Goal: Task Accomplishment & Management: Complete application form

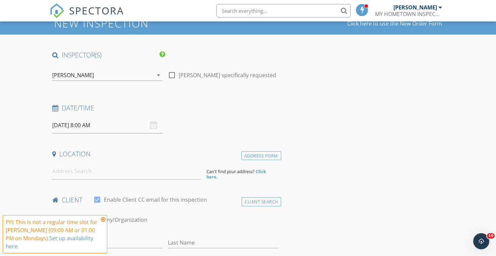
click at [103, 219] on icon at bounding box center [103, 219] width 5 height 5
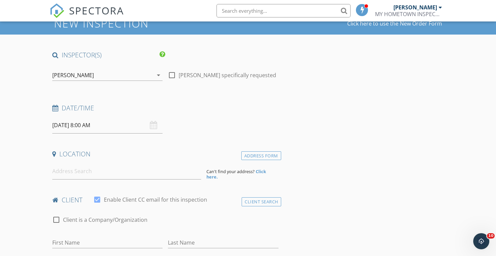
click at [74, 126] on input "[DATE] 8:00 AM" at bounding box center [107, 125] width 110 height 16
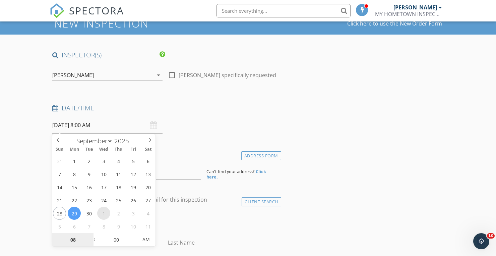
select select "9"
type input "10/01/2025 8:00 AM"
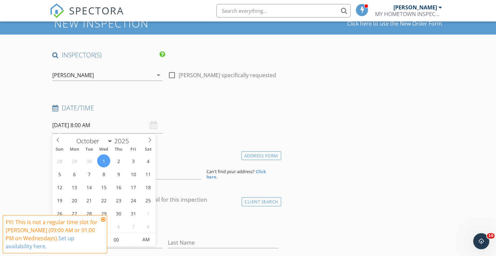
click at [89, 125] on input "10/01/2025 8:00 AM" at bounding box center [107, 125] width 110 height 16
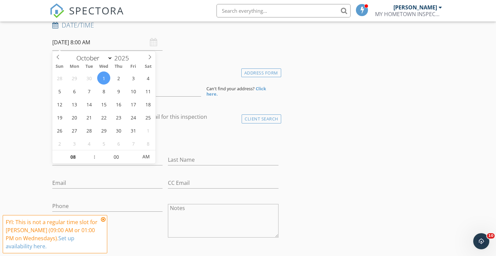
scroll to position [113, 0]
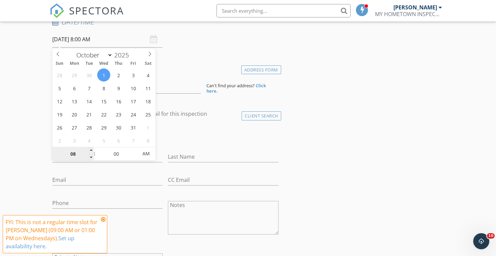
click at [76, 151] on input "08" at bounding box center [72, 153] width 41 height 13
type input "09"
type input "10/01/2025 9:00 AM"
click at [93, 150] on span at bounding box center [91, 150] width 5 height 7
type input "10"
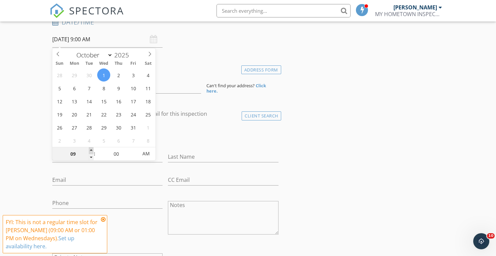
type input "10/01/2025 10:00 AM"
click at [93, 150] on span at bounding box center [91, 150] width 5 height 7
type input "11"
type input "10/01/2025 11:00 AM"
click at [93, 150] on span at bounding box center [91, 150] width 5 height 7
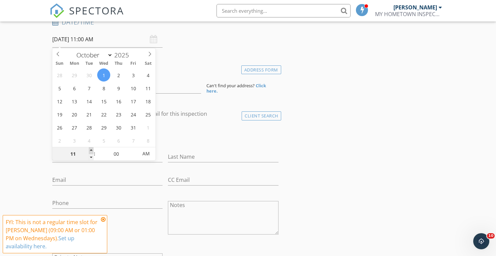
type input "12"
type input "[DATE] 12:00 PM"
click at [93, 150] on span at bounding box center [91, 150] width 5 height 7
type input "01"
type input "[DATE] 1:00 PM"
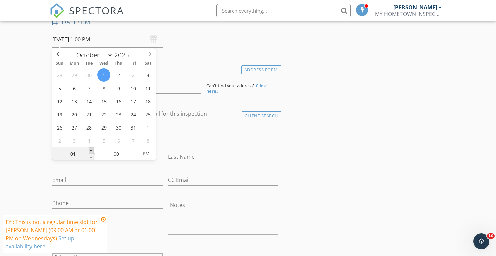
click at [93, 150] on span at bounding box center [91, 150] width 5 height 7
click at [203, 145] on div "check_box_outline_blank Client is a Company/Organization" at bounding box center [165, 136] width 226 height 17
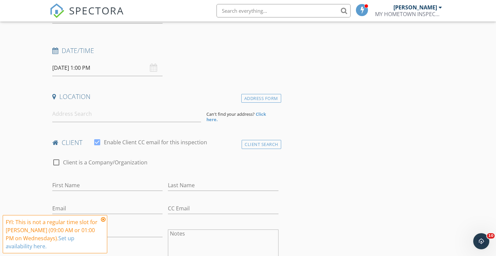
scroll to position [81, 0]
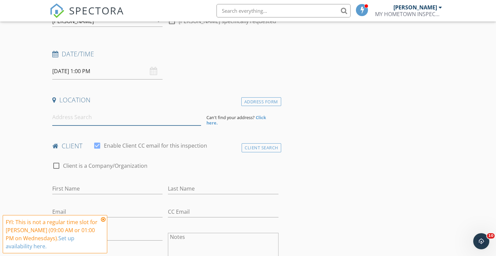
click at [150, 111] on input at bounding box center [126, 117] width 149 height 16
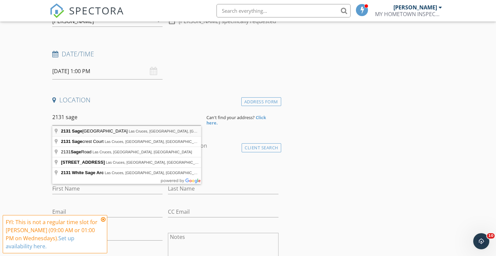
type input "[STREET_ADDRESS]"
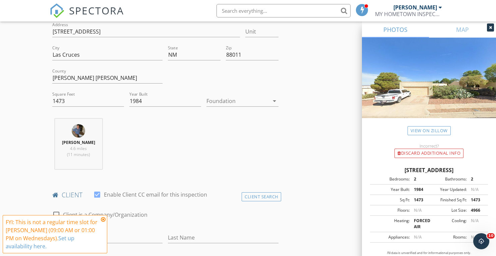
scroll to position [173, 0]
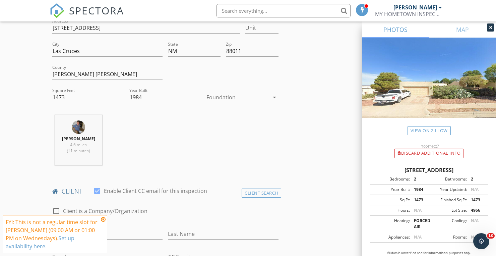
click at [262, 99] on div at bounding box center [237, 97] width 62 height 11
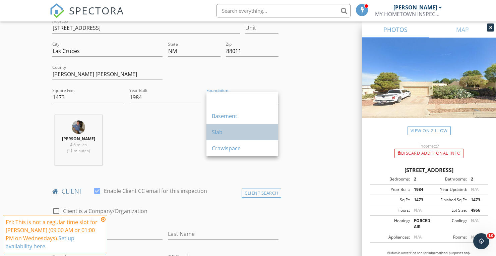
click at [254, 128] on div "Slab" at bounding box center [242, 132] width 61 height 8
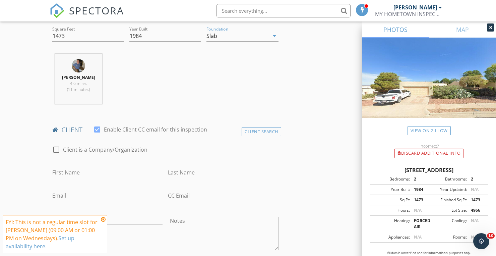
scroll to position [292, 0]
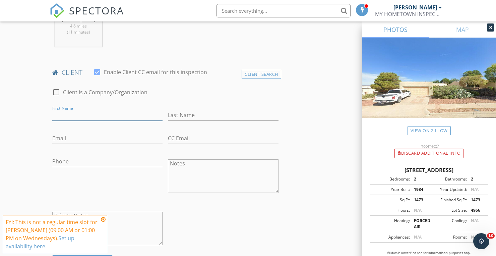
click at [94, 114] on input "First Name" at bounding box center [107, 115] width 110 height 11
type input "[PERSON_NAME]"
click at [195, 115] on input "Last Name" at bounding box center [223, 115] width 110 height 11
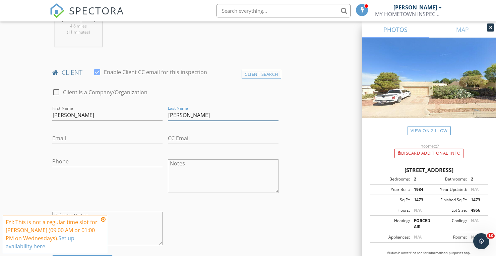
type input "[PERSON_NAME]"
click at [94, 133] on input "Email" at bounding box center [107, 138] width 110 height 11
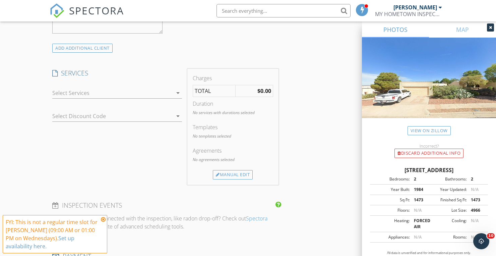
scroll to position [508, 0]
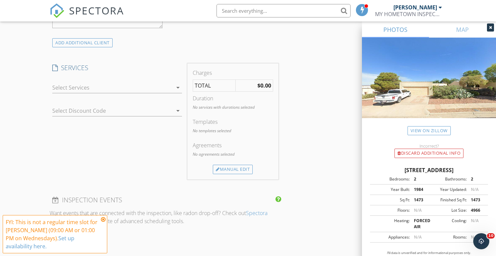
type input "[EMAIL_ADDRESS][DOMAIN_NAME]"
click at [77, 88] on div at bounding box center [112, 87] width 120 height 11
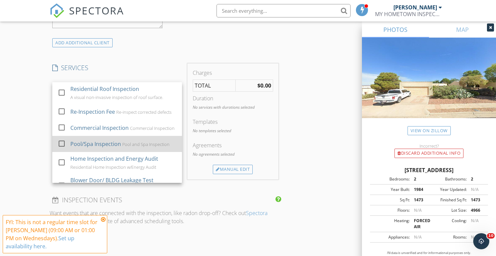
scroll to position [37, 0]
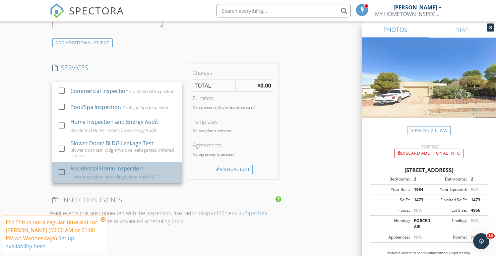
click at [89, 168] on div "Residential Home Inspection" at bounding box center [106, 168] width 72 height 8
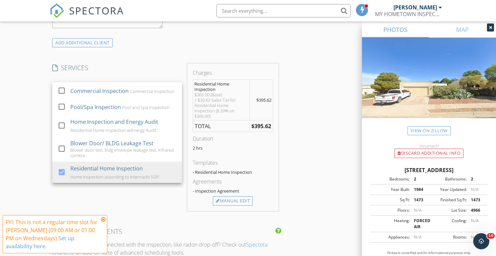
click at [10, 159] on div "New Inspection Click here to use the New Order Form INSPECTOR(S) check_box Mira…" at bounding box center [248, 123] width 496 height 1185
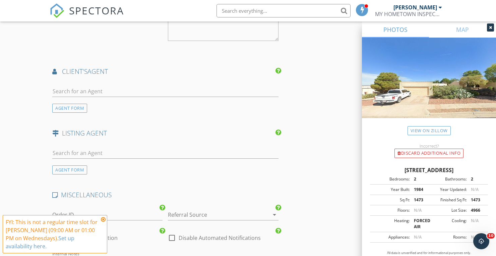
scroll to position [803, 0]
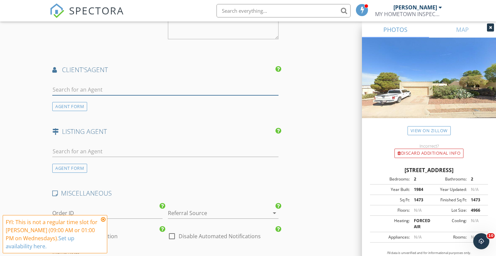
click at [106, 88] on input "text" at bounding box center [165, 89] width 226 height 11
type input "Genesis"
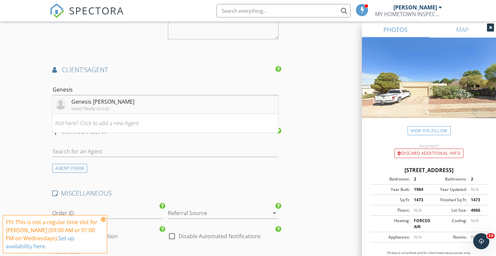
click at [109, 106] on div "Select Realty Group" at bounding box center [102, 108] width 63 height 5
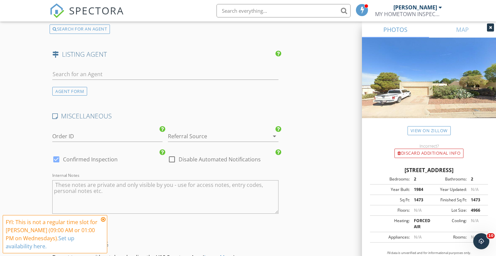
scroll to position [1033, 0]
click at [136, 71] on input "text" at bounding box center [165, 73] width 226 height 11
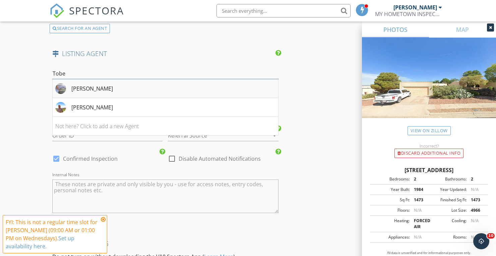
type input "Tobe"
click at [144, 88] on li "[PERSON_NAME]" at bounding box center [166, 88] width 226 height 19
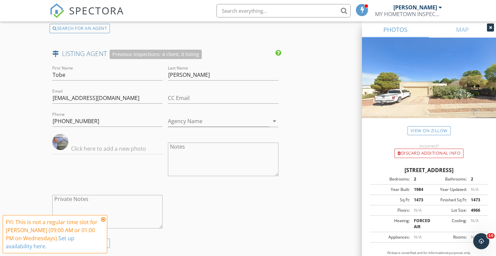
click at [151, 54] on div "Previous inspections: 4 client, 0 listing" at bounding box center [156, 55] width 92 height 10
click at [86, 30] on div "SEARCH FOR AN AGENT" at bounding box center [80, 28] width 60 height 9
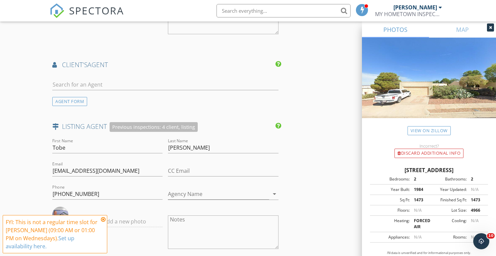
scroll to position [806, 0]
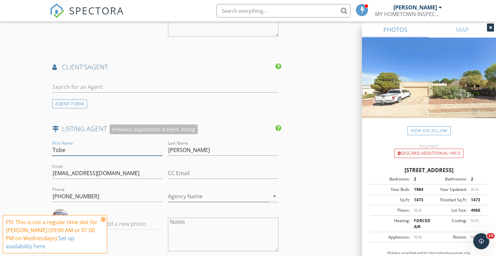
click at [84, 146] on input "Tobe" at bounding box center [107, 149] width 110 height 11
drag, startPoint x: 84, startPoint y: 146, endPoint x: 19, endPoint y: 144, distance: 64.4
click at [81, 145] on input "Tobe" at bounding box center [107, 149] width 110 height 11
click at [79, 145] on input "Tobe" at bounding box center [107, 149] width 110 height 11
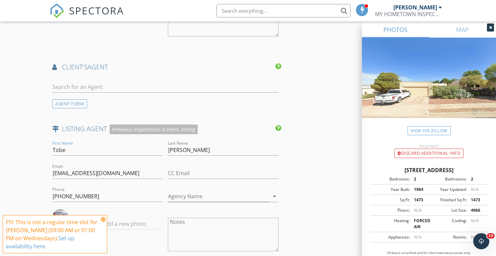
click at [73, 143] on div "First Name Tobe" at bounding box center [107, 151] width 110 height 22
drag, startPoint x: 69, startPoint y: 148, endPoint x: 42, endPoint y: 146, distance: 27.9
type input "R"
type input "Tobe"
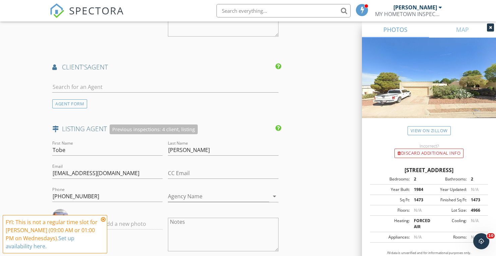
click at [134, 129] on div "Previous inspections: 4 client, listing" at bounding box center [154, 129] width 88 height 10
click at [62, 127] on h4 "LISTING AGENT Previous inspections: 4 client, listing" at bounding box center [165, 129] width 226 height 10
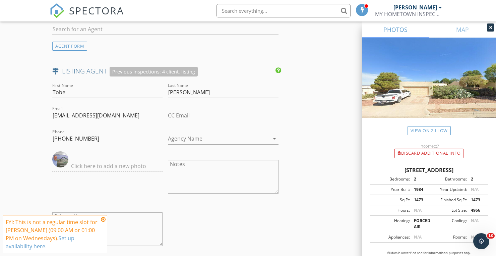
scroll to position [871, 0]
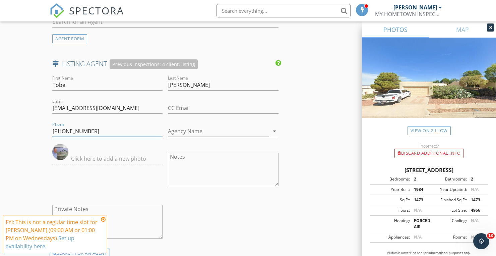
drag, startPoint x: 111, startPoint y: 132, endPoint x: 22, endPoint y: 131, distance: 89.2
drag, startPoint x: 195, startPoint y: 85, endPoint x: 163, endPoint y: 86, distance: 31.5
click at [163, 86] on div "First Name Tobe Last Name Turpen Email tobeturpen@gmail.com CC Email Phone Agen…" at bounding box center [166, 161] width 232 height 174
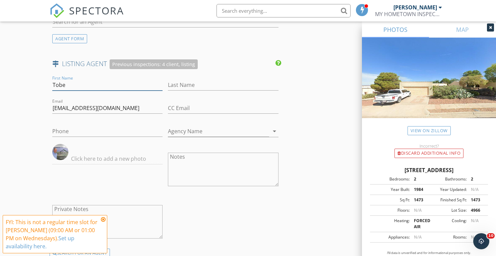
drag, startPoint x: 108, startPoint y: 89, endPoint x: 19, endPoint y: 78, distance: 89.8
drag, startPoint x: 120, startPoint y: 107, endPoint x: 40, endPoint y: 108, distance: 80.1
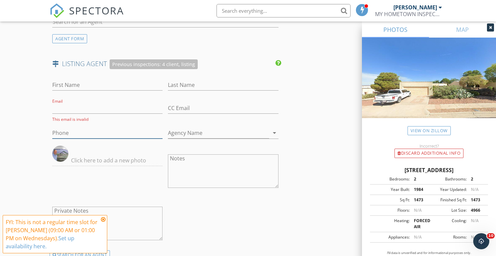
click at [89, 136] on input "Phone" at bounding box center [107, 132] width 110 height 11
click at [70, 86] on input "First Name" at bounding box center [107, 84] width 110 height 11
type input "tobe"
click at [210, 81] on input "Last Name" at bounding box center [223, 84] width 110 height 11
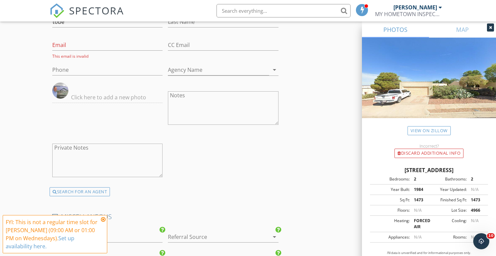
scroll to position [936, 0]
click at [86, 83] on div at bounding box center [107, 93] width 110 height 27
drag, startPoint x: 86, startPoint y: 87, endPoint x: 21, endPoint y: 84, distance: 65.1
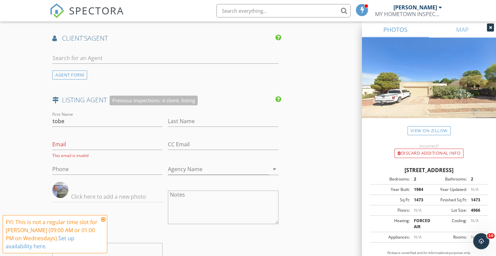
scroll to position [836, 0]
click at [143, 107] on div "LISTING AGENT Previous inspections: 4 client, listing" at bounding box center [166, 102] width 232 height 15
click at [277, 100] on icon at bounding box center [279, 98] width 6 height 7
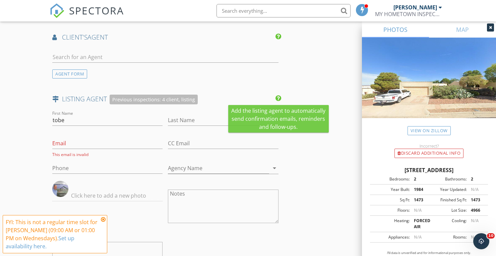
click at [277, 100] on icon at bounding box center [279, 98] width 6 height 7
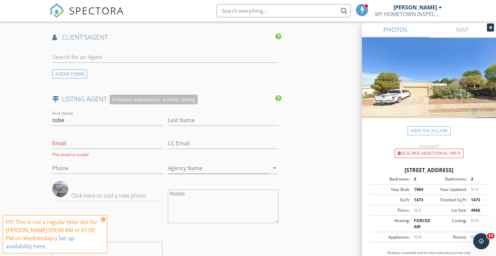
click at [210, 108] on div "LISTING AGENT Previous inspections: 4 client, listing" at bounding box center [166, 102] width 232 height 15
click at [80, 116] on input "tobe" at bounding box center [107, 120] width 110 height 11
drag, startPoint x: 76, startPoint y: 121, endPoint x: 42, endPoint y: 120, distance: 34.2
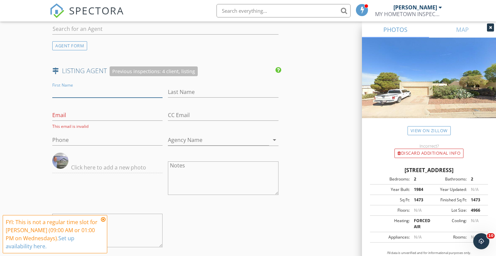
scroll to position [859, 0]
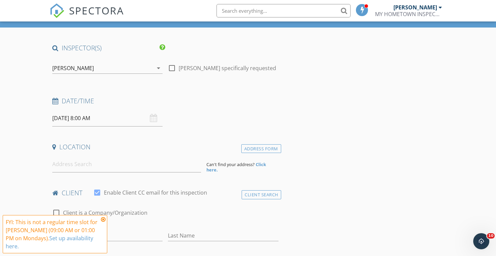
scroll to position [36, 0]
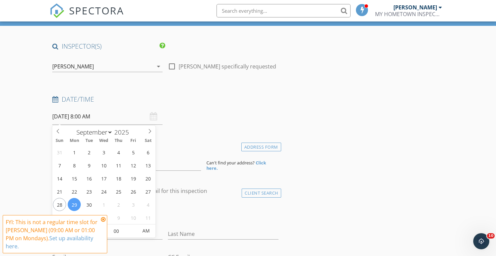
click at [64, 117] on input "[DATE] 8:00 AM" at bounding box center [107, 116] width 110 height 16
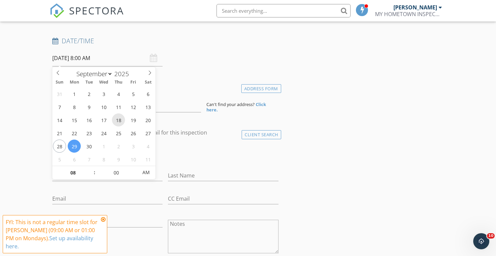
scroll to position [98, 0]
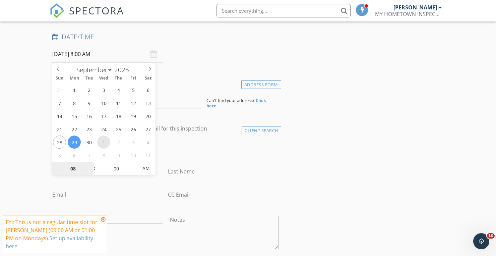
select select "9"
type input "[DATE] 8:00 AM"
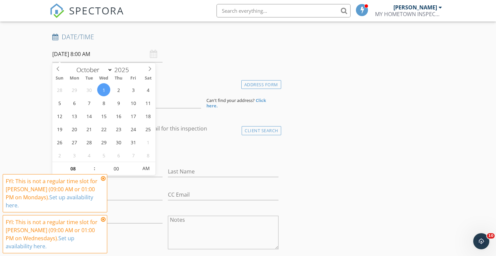
click at [227, 52] on div "Date/Time [DATE] 8:00 AM" at bounding box center [166, 48] width 232 height 30
click at [91, 53] on input "[DATE] 8:00 AM" at bounding box center [107, 54] width 110 height 16
type input "09"
type input "[DATE] 9:00 AM"
click at [91, 165] on span at bounding box center [91, 165] width 5 height 7
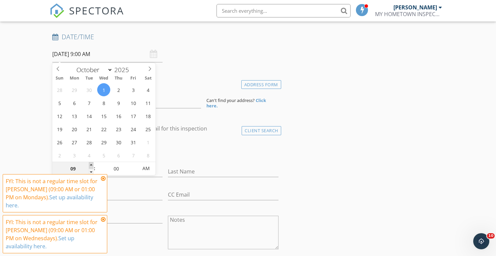
type input "10"
type input "[DATE] 10:00 AM"
click at [91, 165] on span at bounding box center [91, 165] width 5 height 7
type input "11"
type input "[DATE] 11:00 AM"
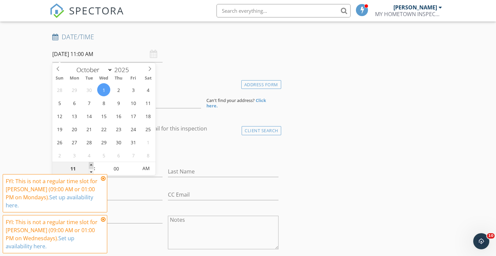
click at [91, 165] on span at bounding box center [91, 165] width 5 height 7
type input "12"
type input "[DATE] 12:00 PM"
click at [91, 165] on span at bounding box center [91, 165] width 5 height 7
type input "01"
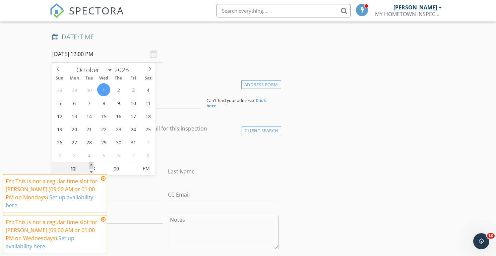
type input "[DATE] 1:00 PM"
click at [91, 165] on span at bounding box center [91, 165] width 5 height 7
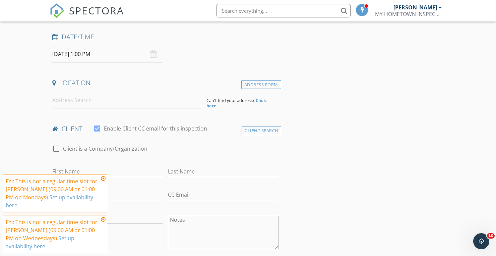
click at [104, 100] on input at bounding box center [126, 100] width 149 height 16
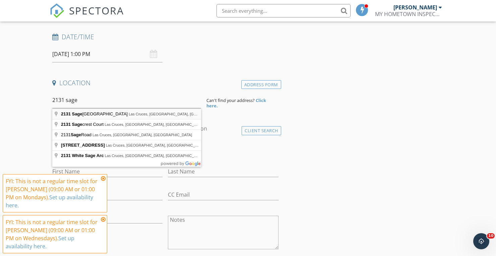
type input "[STREET_ADDRESS]"
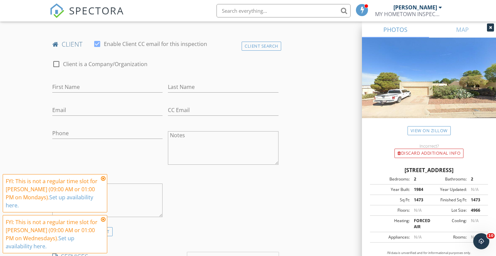
scroll to position [257, 0]
click at [120, 94] on input "First Name" at bounding box center [107, 88] width 110 height 11
type input "[PERSON_NAME]"
click at [234, 91] on input "Last Name" at bounding box center [223, 88] width 110 height 11
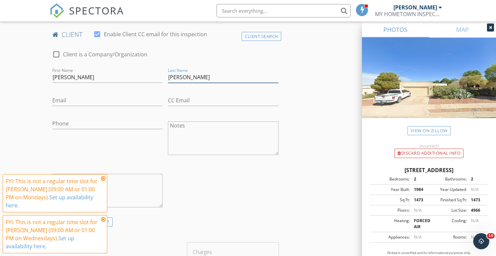
scroll to position [331, 0]
type input "[PERSON_NAME]"
click at [96, 98] on input "Email" at bounding box center [107, 99] width 110 height 11
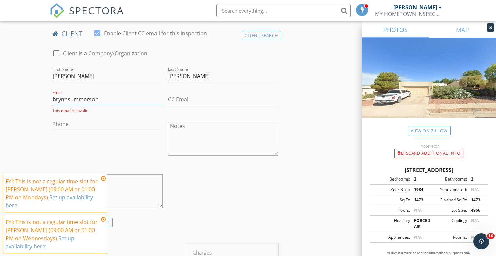
type input "[EMAIL_ADDRESS][DOMAIN_NAME]"
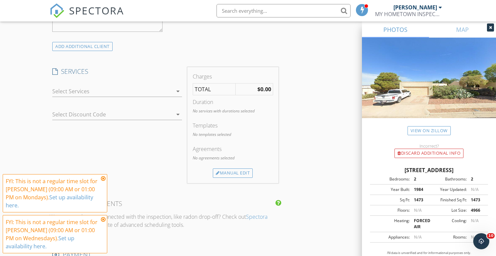
scroll to position [513, 0]
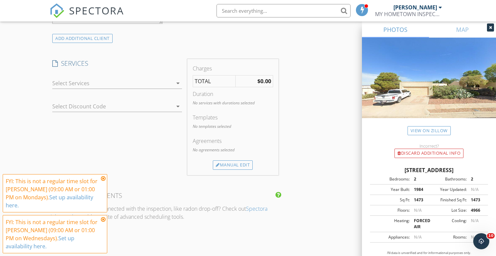
click at [107, 84] on div at bounding box center [112, 83] width 120 height 11
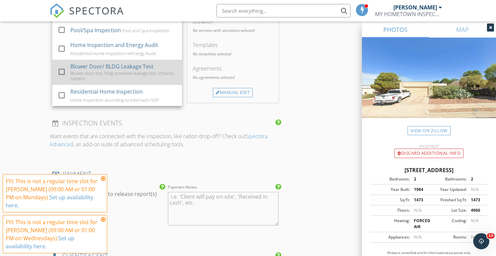
scroll to position [591, 0]
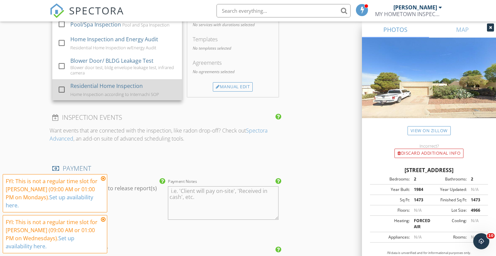
click at [102, 93] on div "Home Inspection according to Internachi SOP" at bounding box center [114, 94] width 88 height 5
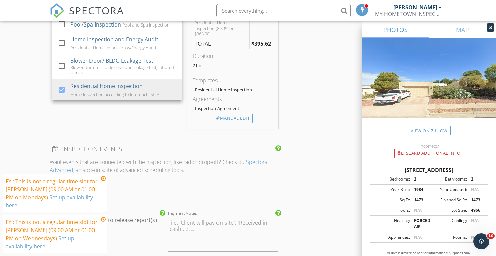
click at [150, 124] on div "SERVICES check_box_outline_blank Residential Roof Inspection A visual non-invas…" at bounding box center [117, 54] width 135 height 147
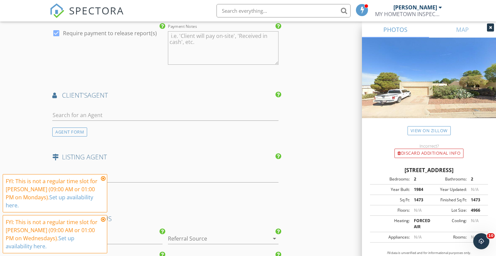
scroll to position [799, 0]
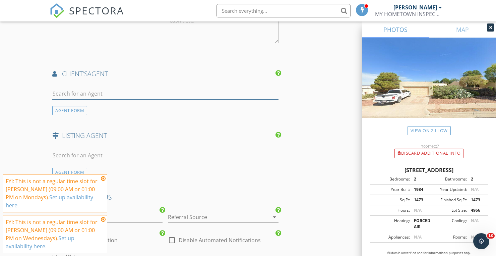
click at [124, 93] on input "text" at bounding box center [165, 93] width 226 height 11
type input "Genesis"
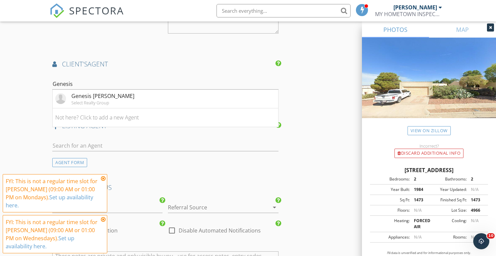
click at [121, 106] on li "Genesis [PERSON_NAME] Select Realty Group" at bounding box center [166, 98] width 226 height 19
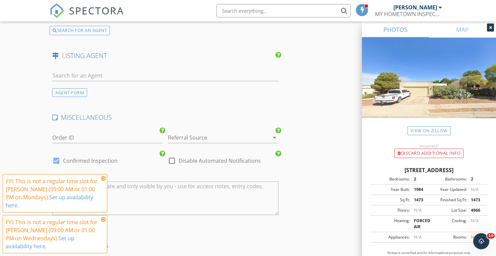
scroll to position [1039, 0]
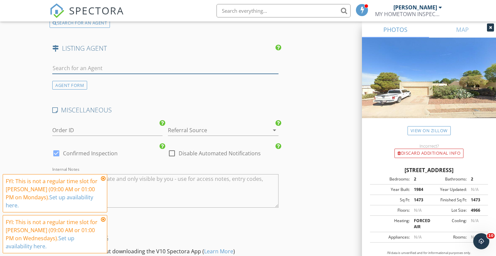
click at [114, 66] on input "text" at bounding box center [165, 68] width 226 height 11
type input "Tobe"
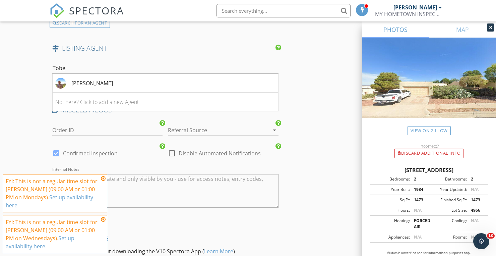
click at [116, 85] on li "[PERSON_NAME]" at bounding box center [166, 83] width 226 height 19
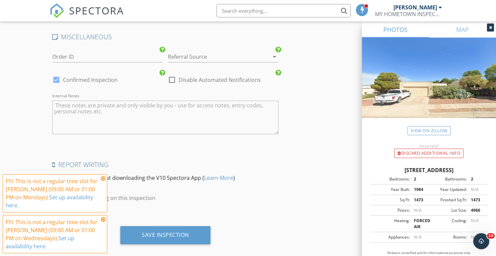
scroll to position [1272, 0]
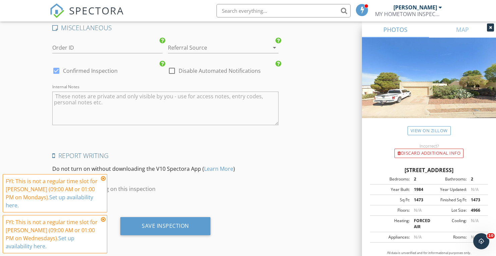
click at [103, 177] on icon at bounding box center [103, 178] width 5 height 5
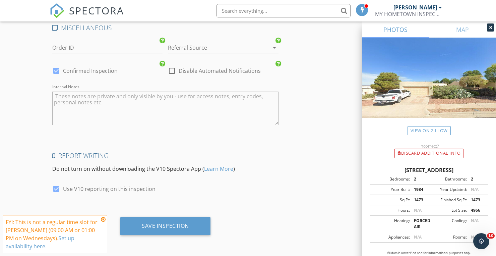
click at [104, 220] on icon at bounding box center [103, 219] width 5 height 5
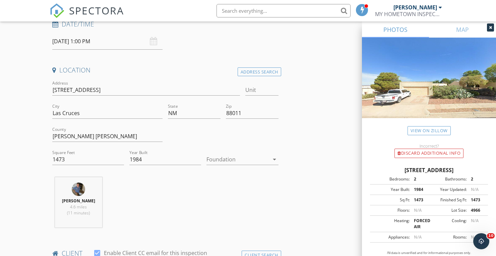
scroll to position [118, 0]
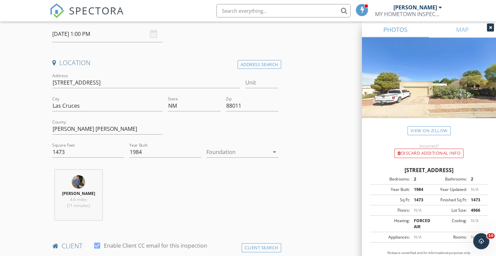
click at [227, 149] on div at bounding box center [237, 151] width 62 height 11
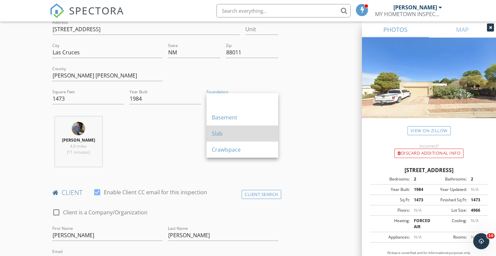
scroll to position [172, 0]
click at [224, 131] on div "Slab" at bounding box center [242, 133] width 61 height 8
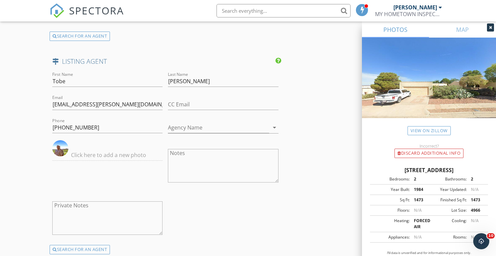
scroll to position [1026, 0]
click at [203, 125] on input "Agency Name" at bounding box center [218, 127] width 101 height 11
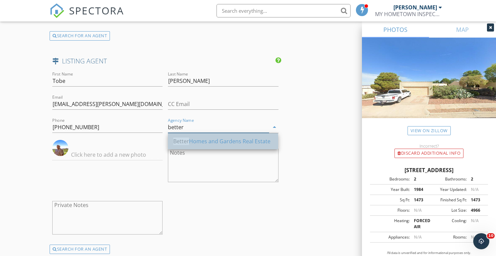
click at [235, 140] on div "Better Homes and Gardens Real Estate" at bounding box center [223, 141] width 100 height 8
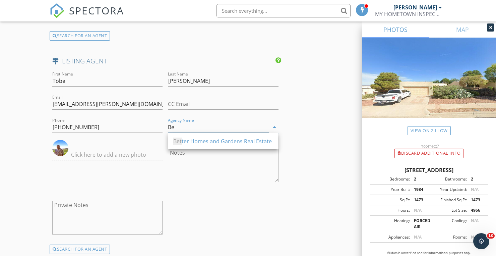
type input "B"
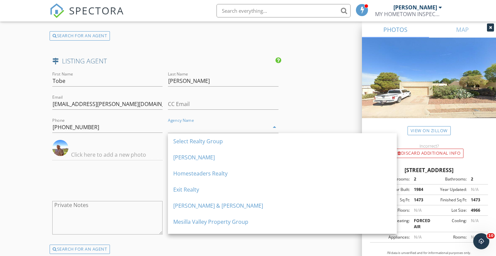
type input "[PERSON_NAME]"
click at [206, 125] on input "[PERSON_NAME]" at bounding box center [218, 127] width 101 height 11
click at [199, 126] on input "Agency Name" at bounding box center [218, 127] width 101 height 11
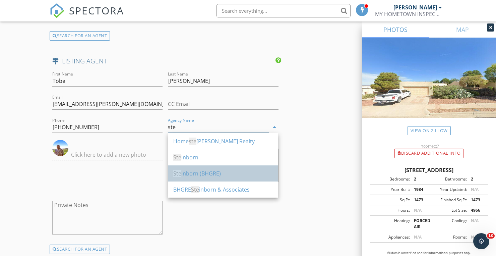
click at [202, 173] on div "Ste inborn (BHGRE)" at bounding box center [223, 173] width 100 height 8
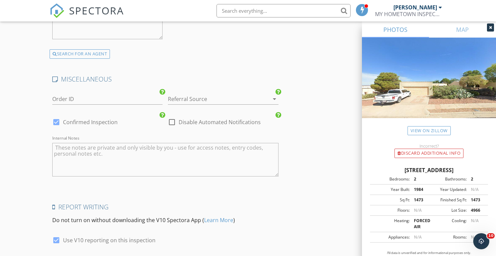
scroll to position [1272, 0]
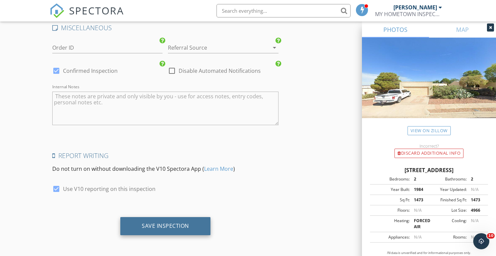
type input "[PERSON_NAME] (BHGRE)"
click at [179, 226] on div "Save Inspection" at bounding box center [165, 225] width 47 height 7
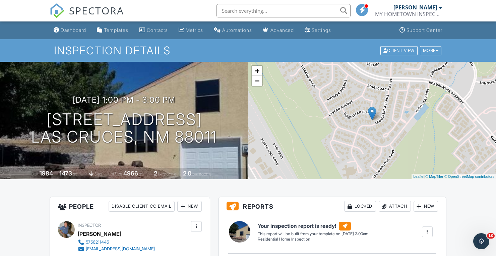
click at [439, 6] on div at bounding box center [440, 7] width 3 height 5
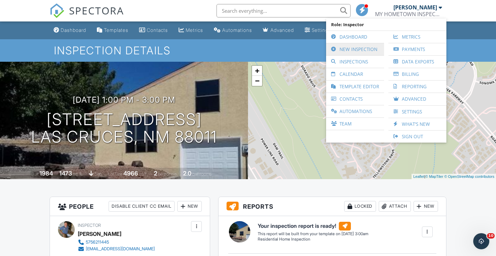
click at [353, 49] on link "New Inspection" at bounding box center [354, 49] width 51 height 12
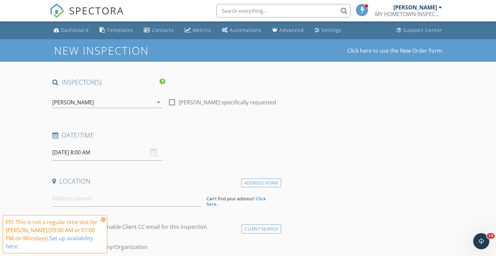
click at [104, 218] on icon at bounding box center [103, 219] width 5 height 5
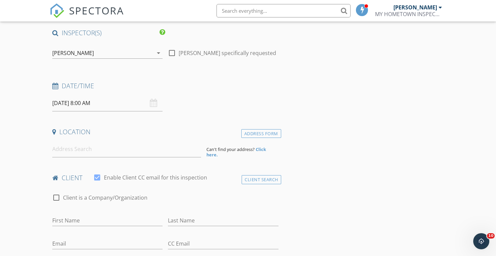
scroll to position [51, 0]
click at [114, 103] on input "[DATE] 8:00 AM" at bounding box center [107, 102] width 110 height 16
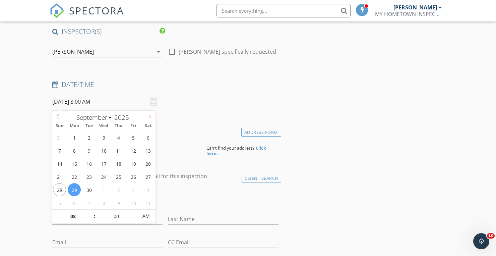
select select "9"
click at [151, 115] on icon at bounding box center [149, 116] width 5 height 5
type input "[DATE] 8:00 AM"
type input "01"
type input "10/06/2025 1:00 PM"
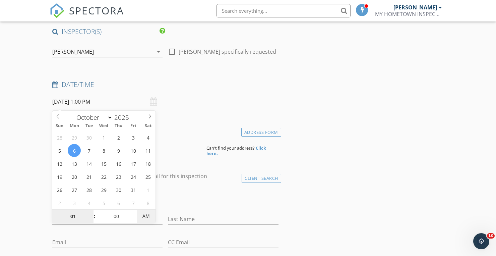
click at [149, 214] on span "AM" at bounding box center [146, 215] width 18 height 13
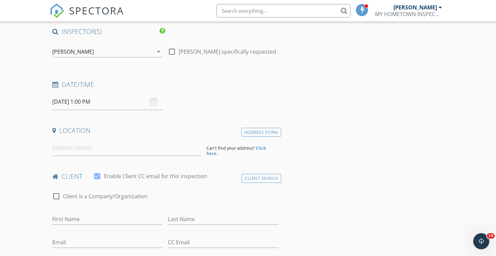
click at [221, 136] on div "Location" at bounding box center [166, 132] width 232 height 13
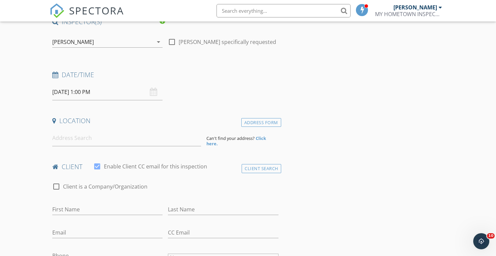
scroll to position [65, 0]
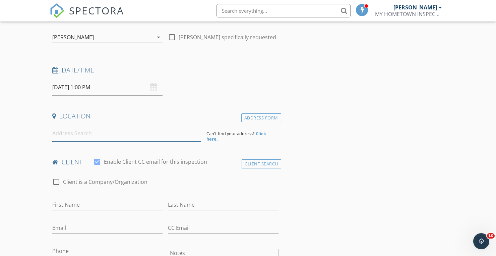
click at [135, 135] on input at bounding box center [126, 133] width 149 height 16
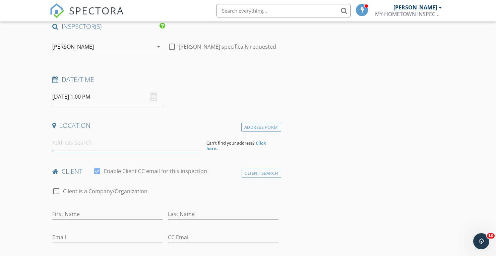
scroll to position [0, 0]
